Goal: Transaction & Acquisition: Purchase product/service

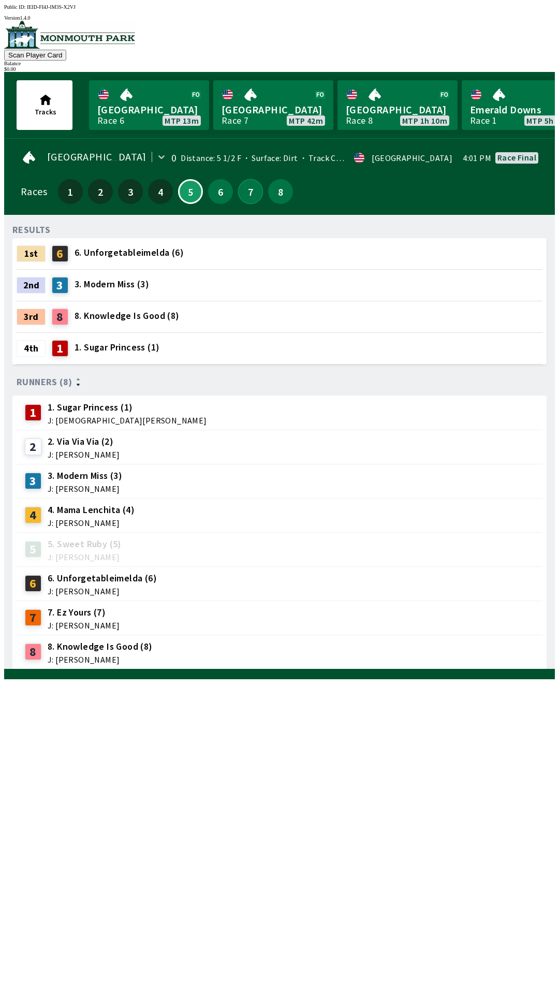
click at [252, 196] on button "7" at bounding box center [250, 191] width 25 height 25
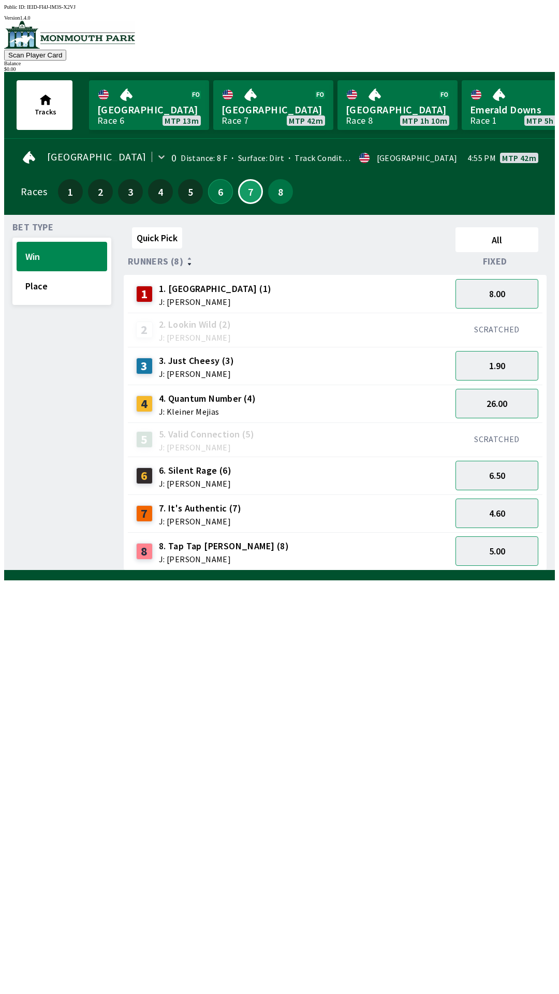
click at [215, 197] on button "6" at bounding box center [220, 191] width 25 height 25
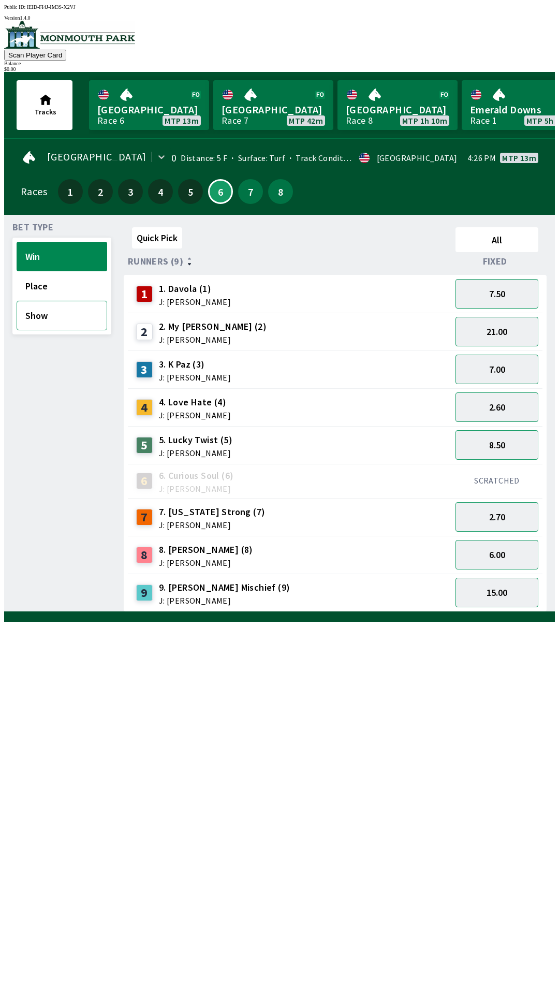
click at [55, 322] on button "Show" at bounding box center [62, 316] width 91 height 30
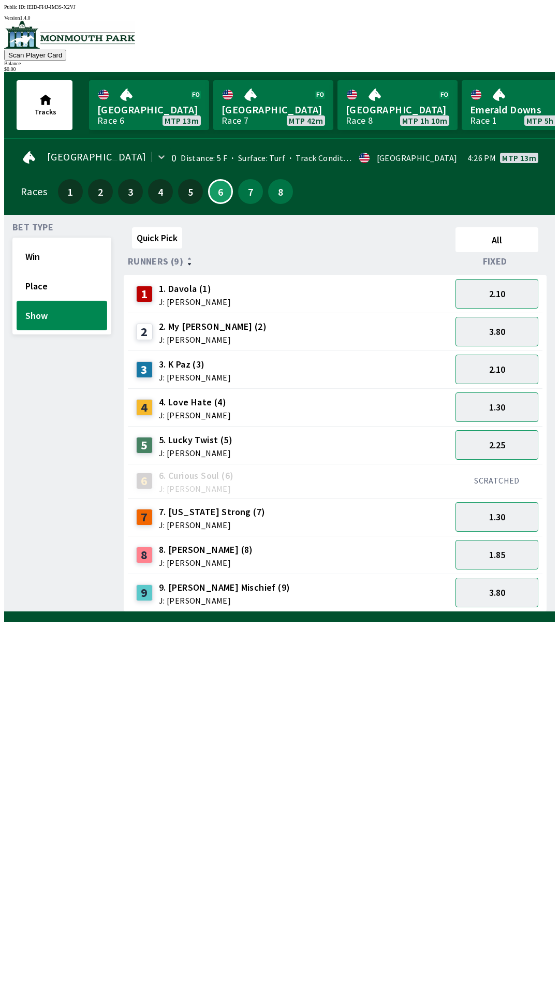
click at [17, 301] on button "Show" at bounding box center [62, 316] width 91 height 30
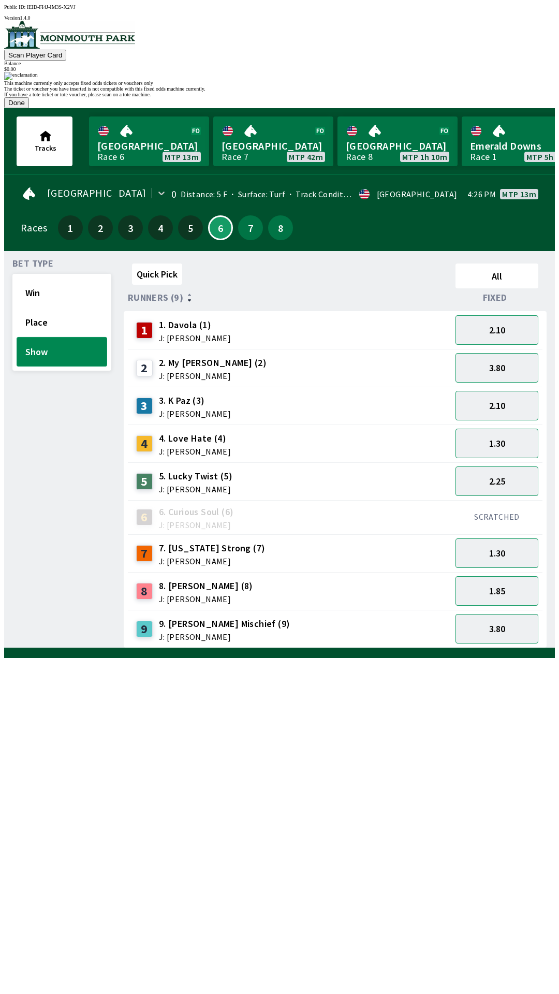
click at [17, 337] on button "Show" at bounding box center [62, 352] width 91 height 30
click at [29, 108] on button "Done" at bounding box center [16, 102] width 25 height 11
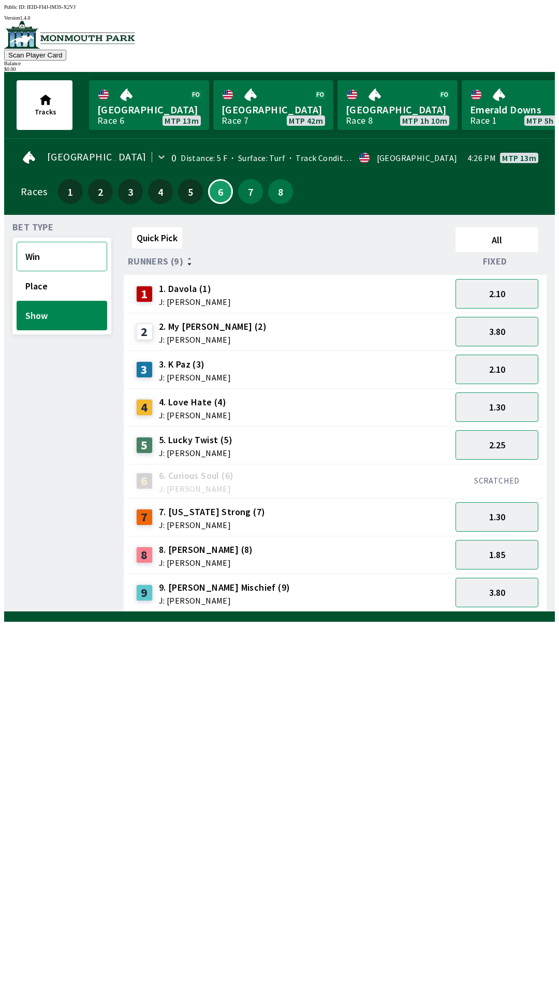
click at [47, 253] on button "Win" at bounding box center [62, 257] width 91 height 30
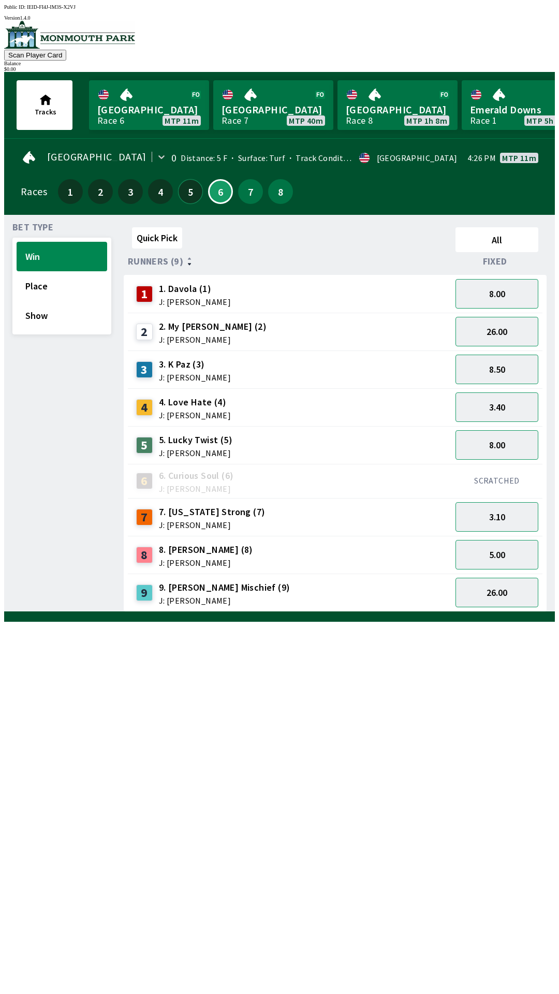
click at [186, 188] on button "5" at bounding box center [190, 191] width 25 height 25
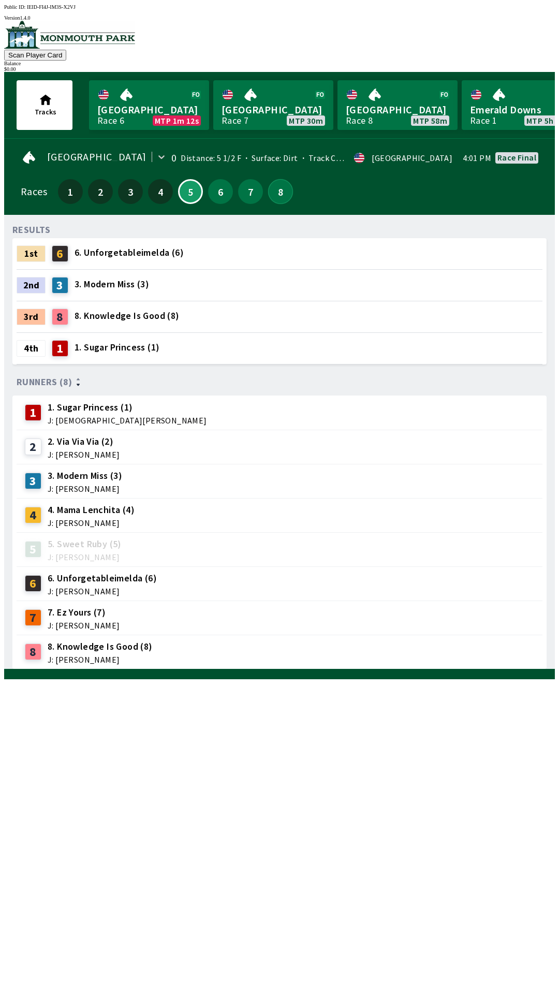
click at [270, 183] on button "8" at bounding box center [280, 191] width 25 height 25
